Goal: Task Accomplishment & Management: Use online tool/utility

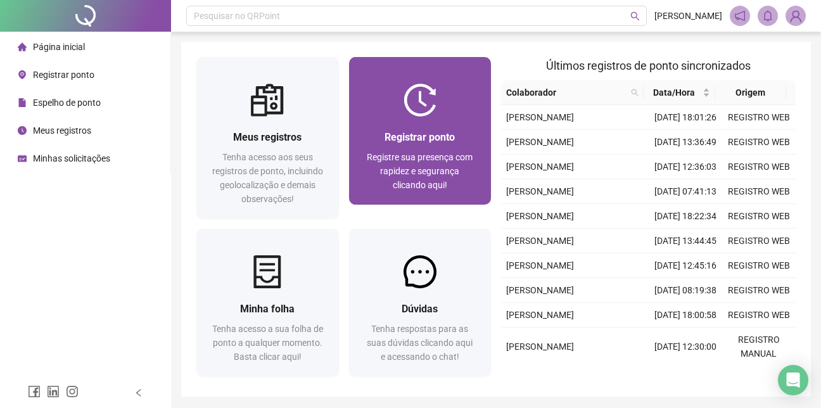
click at [464, 119] on div "Registrar ponto Registre sua presença com rapidez e segurança clicando aqui!" at bounding box center [420, 161] width 143 height 88
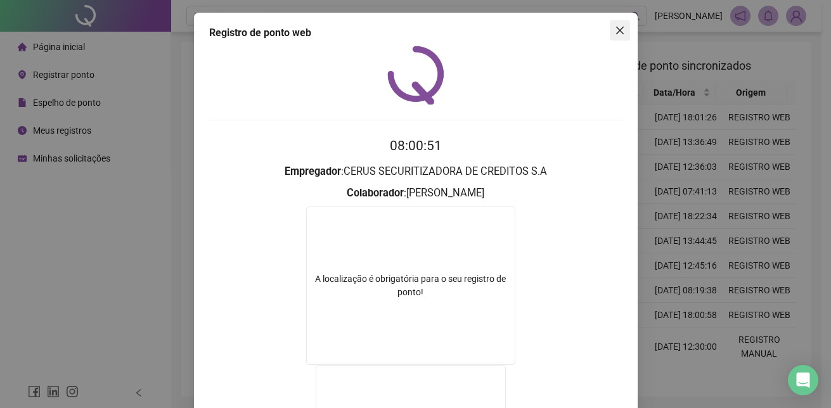
click at [618, 32] on icon "close" at bounding box center [620, 30] width 10 height 10
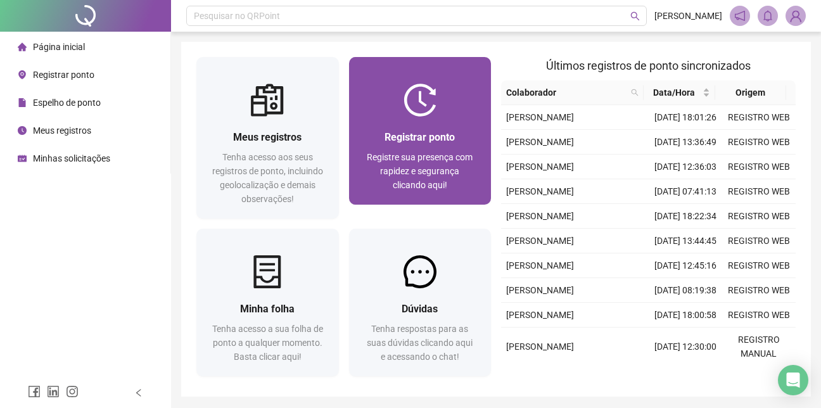
click at [456, 113] on div at bounding box center [420, 100] width 143 height 33
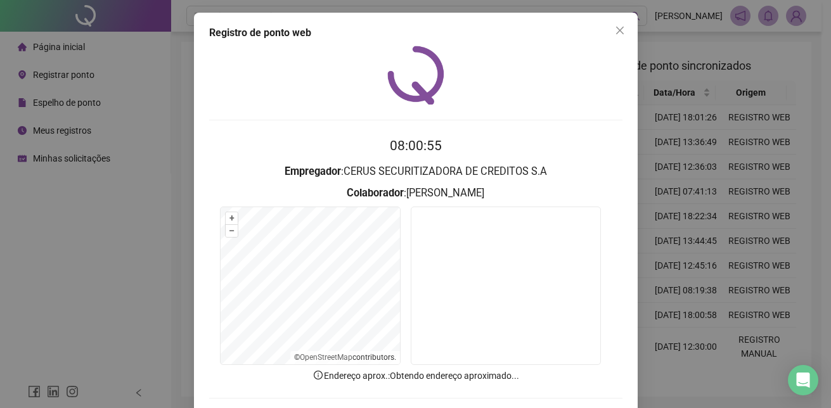
scroll to position [59, 0]
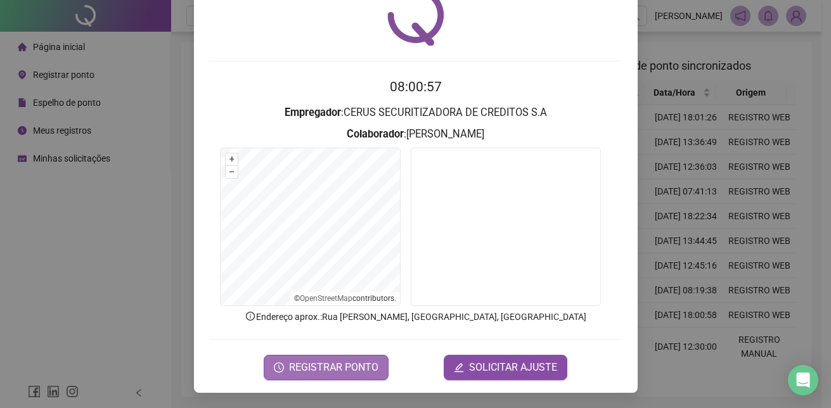
click at [329, 362] on span "REGISTRAR PONTO" at bounding box center [333, 367] width 89 height 15
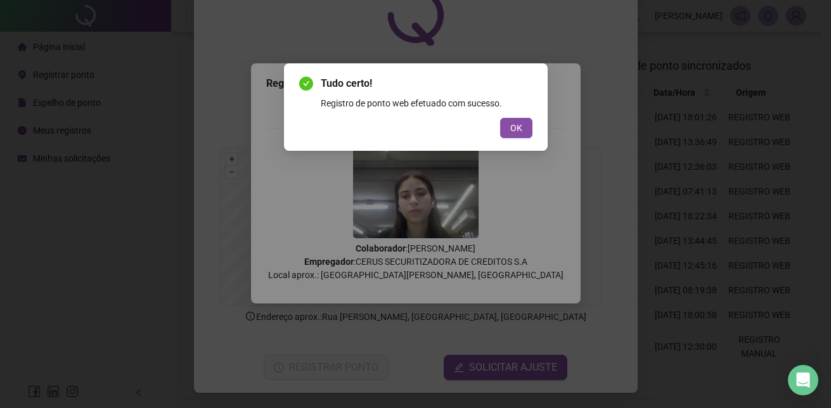
click at [519, 131] on span "OK" at bounding box center [516, 128] width 12 height 14
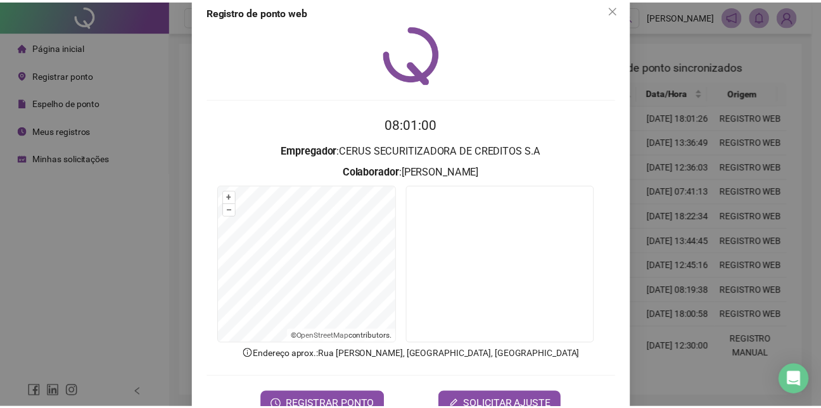
scroll to position [0, 0]
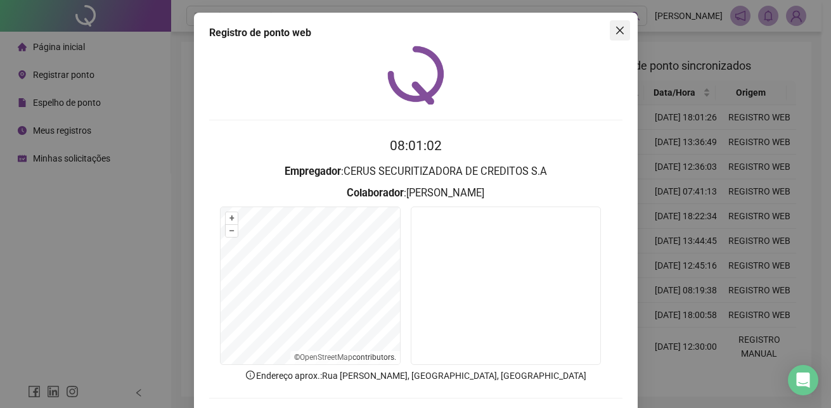
click at [615, 32] on icon "close" at bounding box center [620, 30] width 10 height 10
